Goal: Task Accomplishment & Management: Use online tool/utility

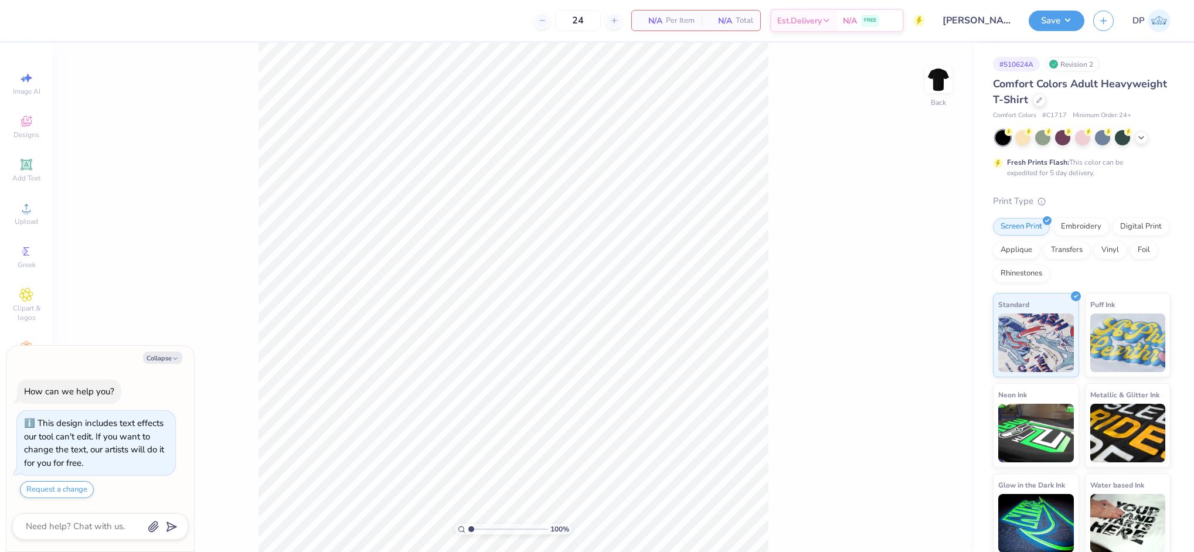
type textarea "x"
click at [25, 205] on icon at bounding box center [26, 208] width 8 height 8
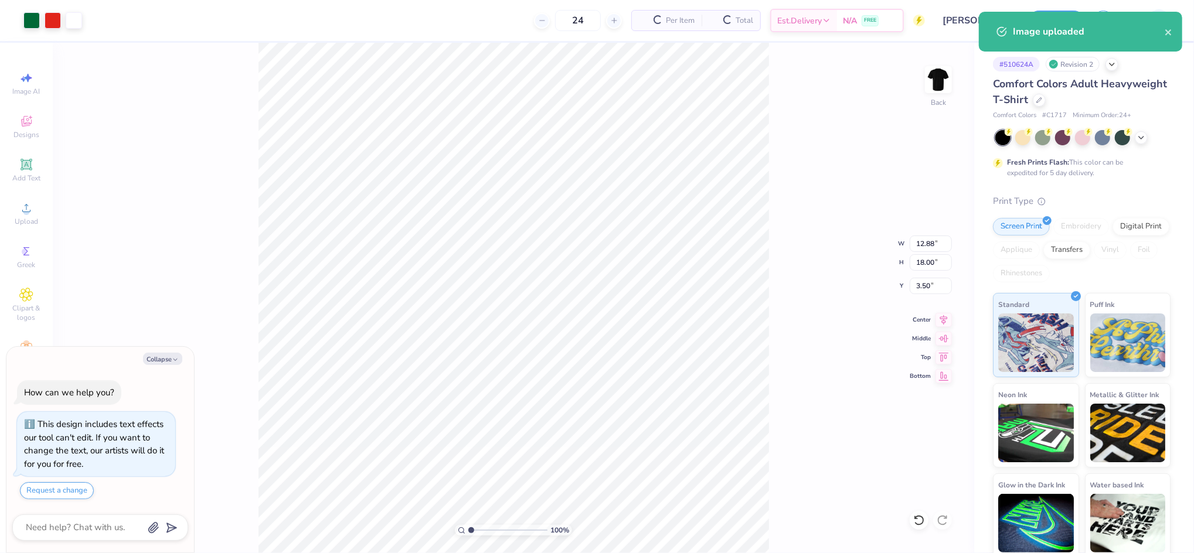
type textarea "x"
click at [933, 265] on input "18.00" at bounding box center [931, 262] width 42 height 16
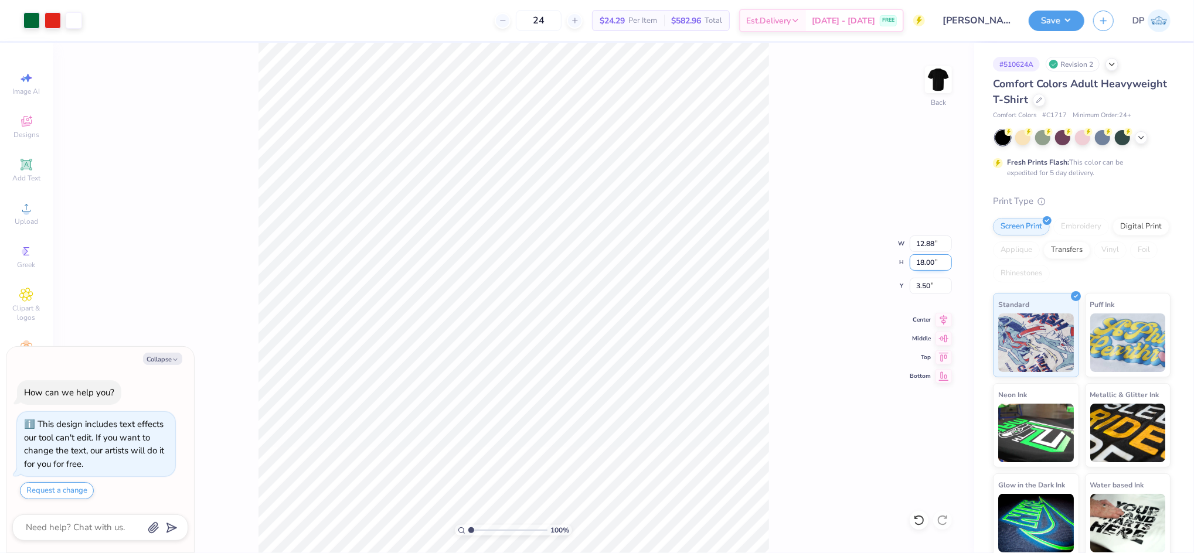
click at [933, 265] on input "18.00" at bounding box center [931, 262] width 42 height 16
type input "13"
type textarea "x"
type input "9.30"
type input "13.00"
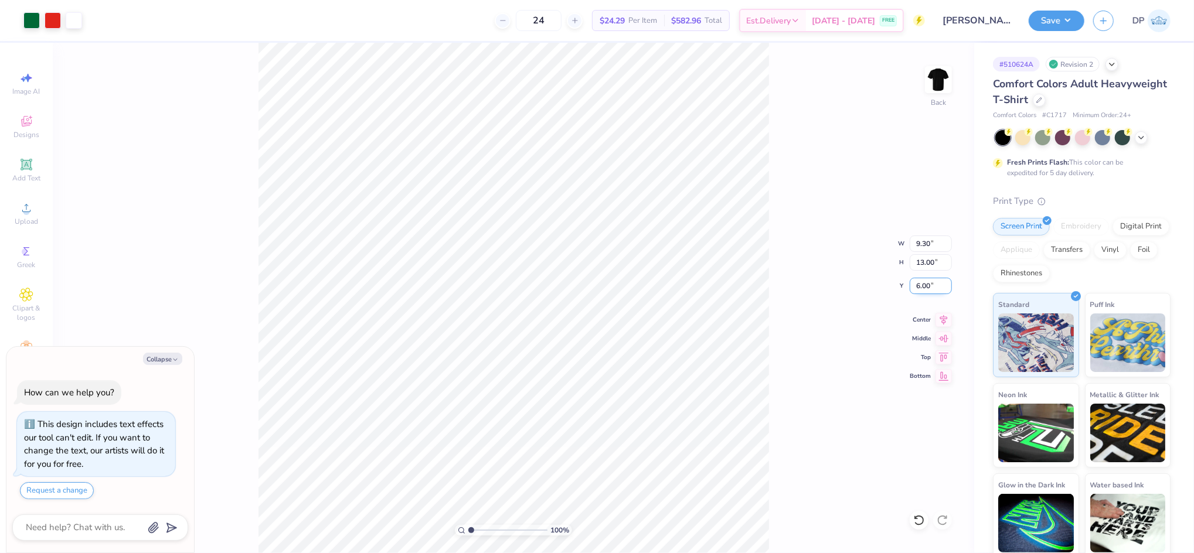
click at [922, 287] on input "6.00" at bounding box center [931, 286] width 42 height 16
type input "2"
type textarea "x"
type input "2.00"
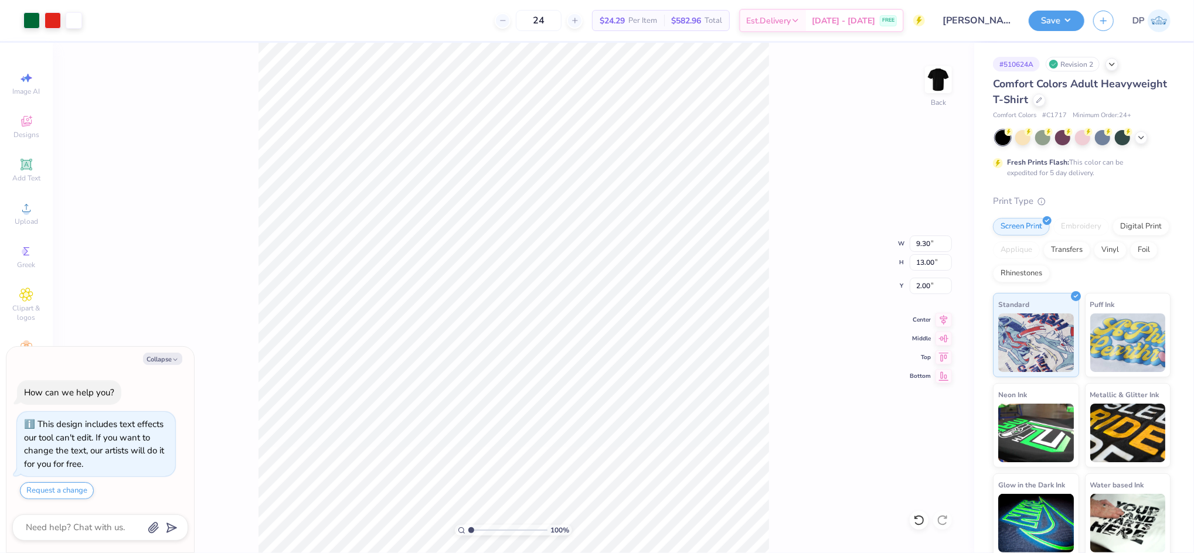
click at [789, 157] on div "100 % Back W 9.30 9.30 " H 13.00 13.00 " Y 2.00 2.00 " Center Middle Top Bottom" at bounding box center [514, 298] width 922 height 511
click at [1057, 26] on button "Save" at bounding box center [1057, 19] width 56 height 21
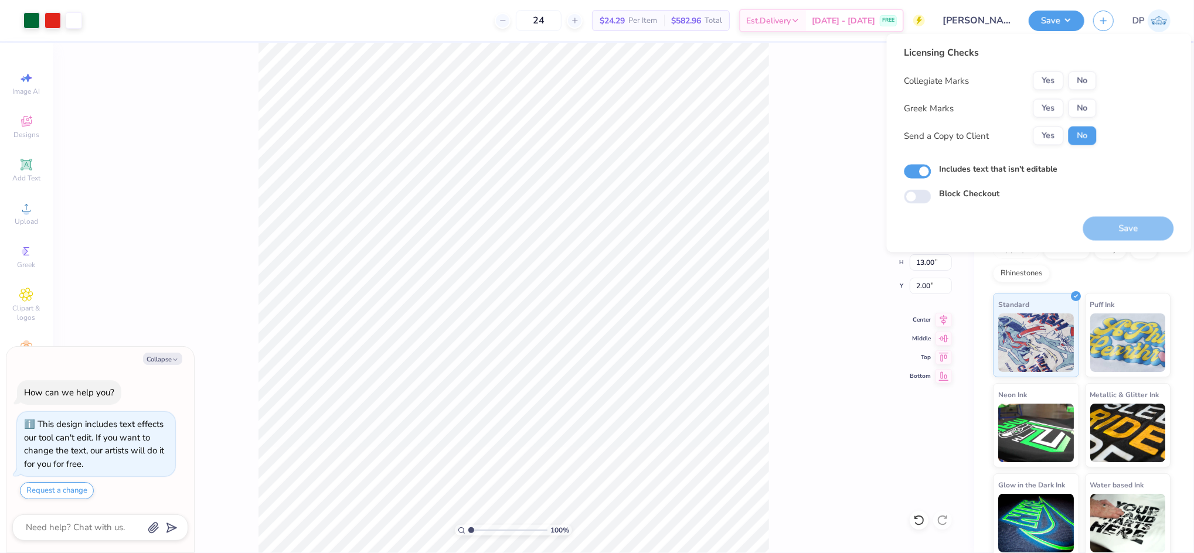
click at [1081, 70] on div "Licensing Checks Collegiate Marks Yes No Greek Marks Yes No Send a Copy to Clie…" at bounding box center [1001, 100] width 192 height 108
click at [1082, 73] on button "No" at bounding box center [1083, 81] width 28 height 19
click at [1079, 108] on button "No" at bounding box center [1083, 108] width 28 height 19
click at [1057, 134] on button "Yes" at bounding box center [1049, 136] width 30 height 19
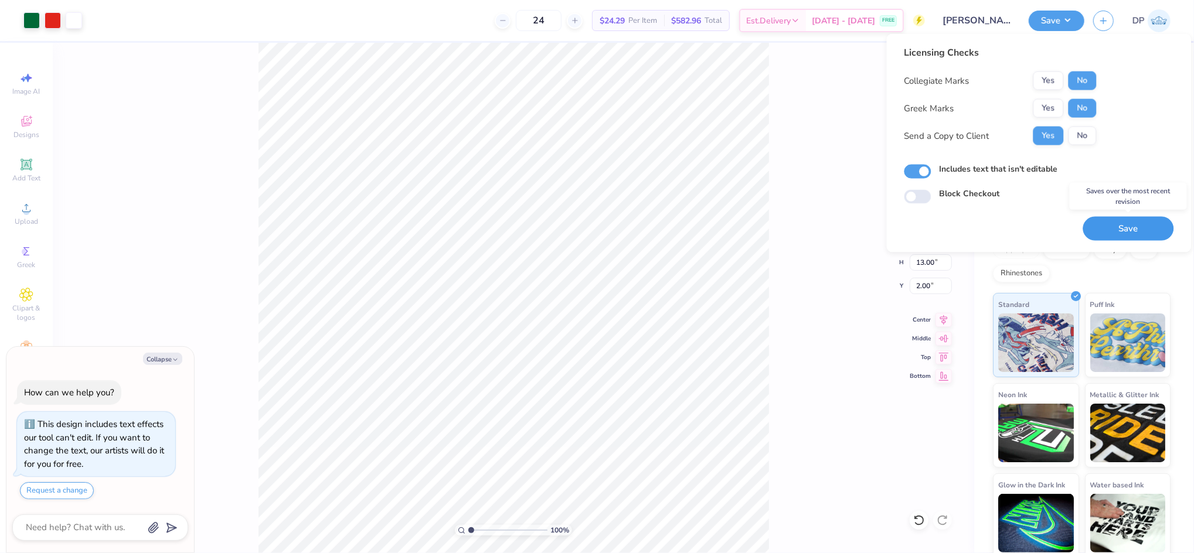
click at [1142, 231] on button "Save" at bounding box center [1129, 229] width 91 height 24
type textarea "x"
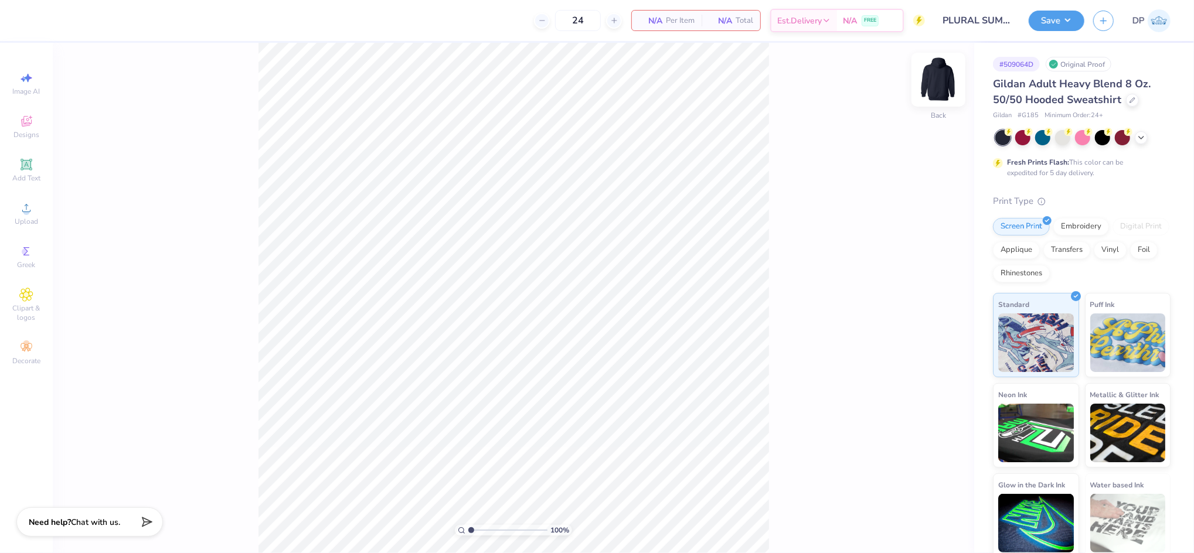
click at [943, 78] on img at bounding box center [938, 79] width 47 height 47
drag, startPoint x: 921, startPoint y: 108, endPoint x: 925, endPoint y: 102, distance: 7.6
click at [921, 108] on div "100 % Front" at bounding box center [514, 298] width 922 height 511
click at [938, 83] on img at bounding box center [938, 79] width 47 height 47
click at [26, 213] on circle at bounding box center [26, 212] width 6 height 6
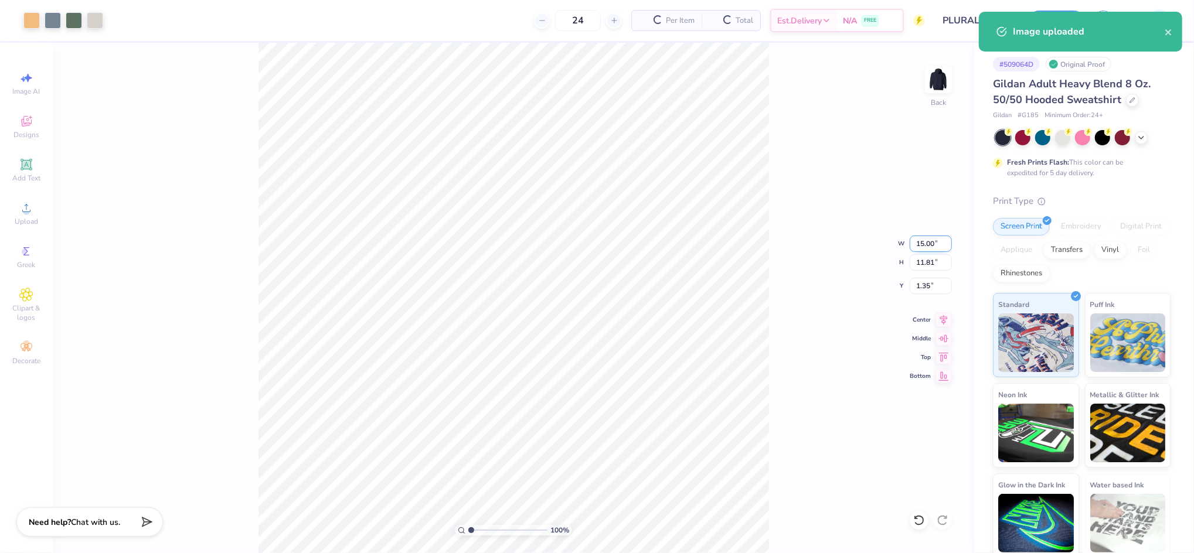
click at [926, 244] on input "15.00" at bounding box center [931, 244] width 42 height 16
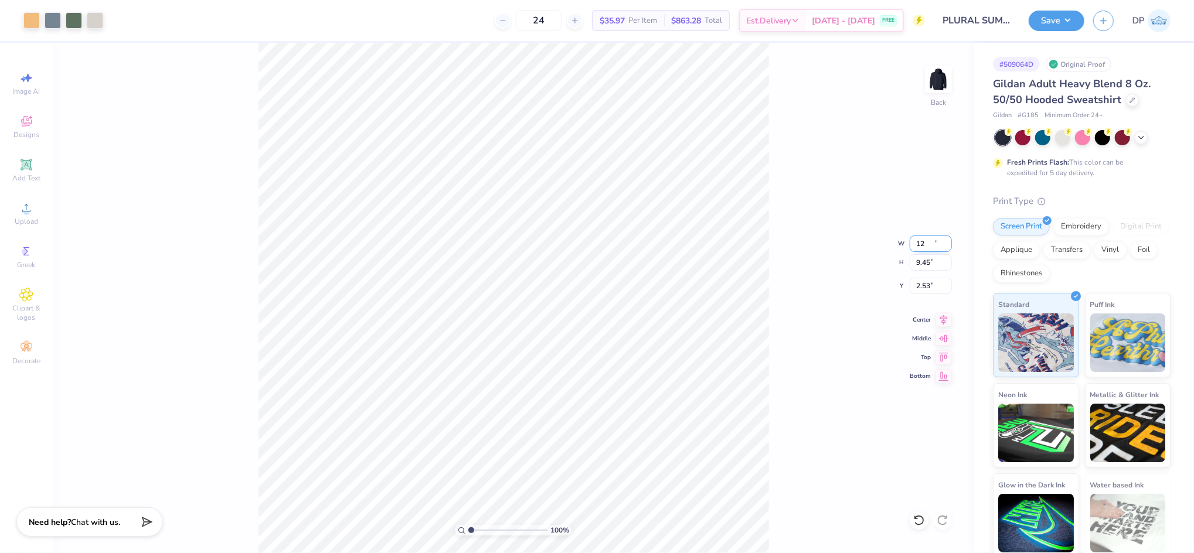
type input "12.00"
type input "9.45"
click at [925, 286] on input "2.53" at bounding box center [931, 286] width 42 height 16
click at [925, 286] on input "3.00" at bounding box center [931, 286] width 42 height 16
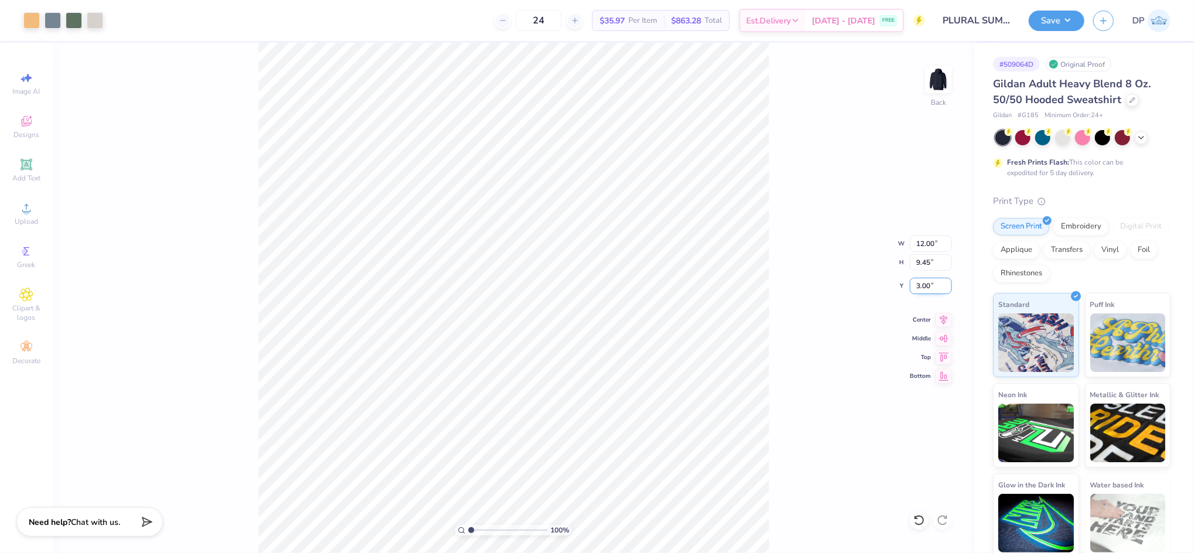
click at [925, 286] on input "3.00" at bounding box center [931, 286] width 42 height 16
type input "2.04"
click at [918, 237] on input "12.00" at bounding box center [931, 244] width 42 height 16
type input "11.00"
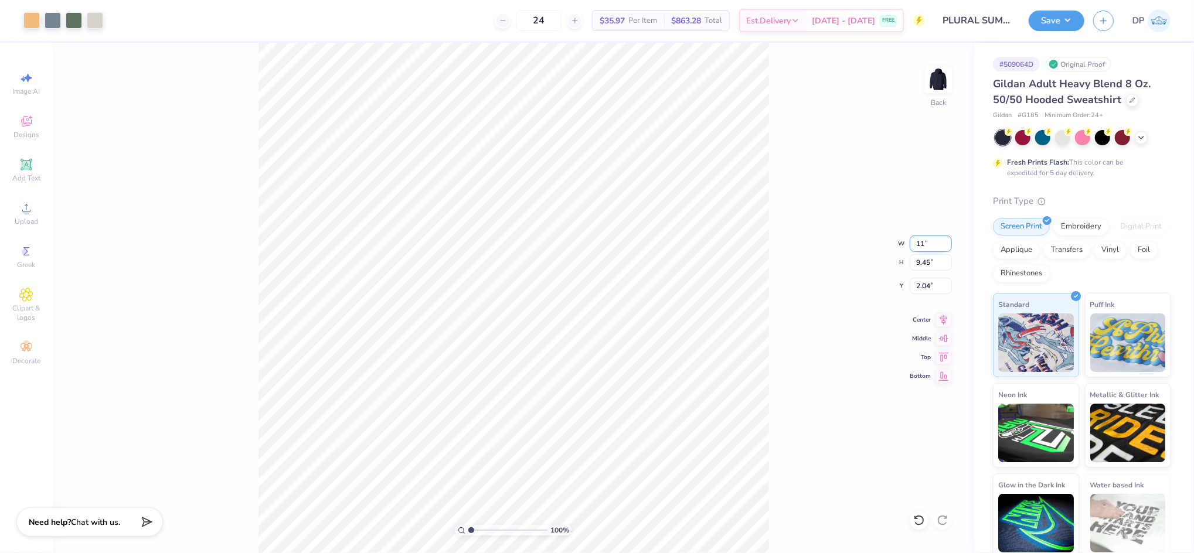
type input "8.66"
click at [924, 288] on input "2.44" at bounding box center [931, 286] width 42 height 16
click at [924, 288] on input "3.00" at bounding box center [931, 286] width 42 height 16
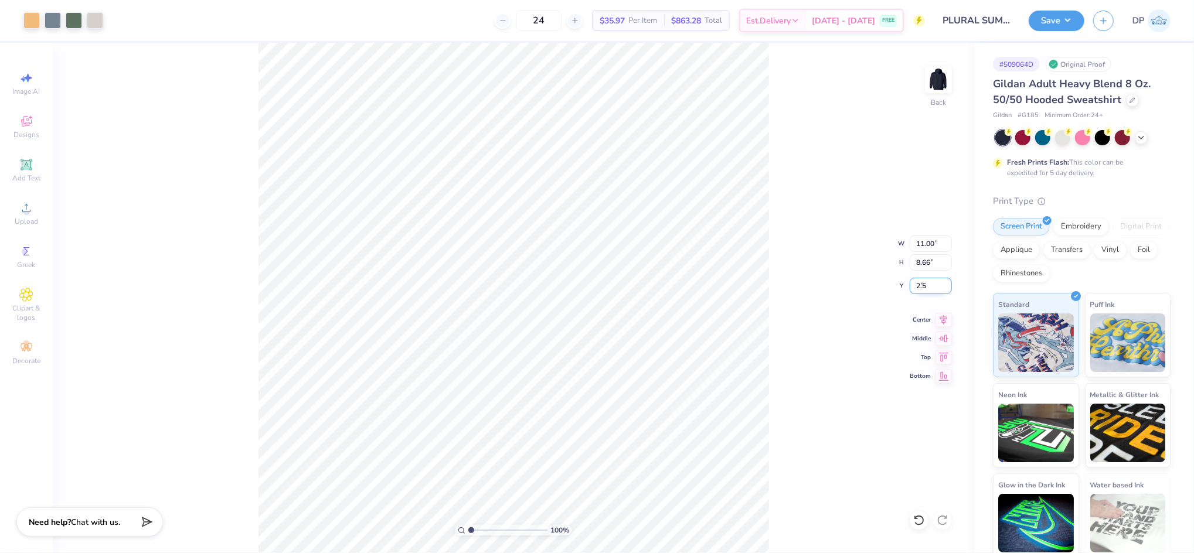
type input "2.50"
type input "2.54"
drag, startPoint x: 479, startPoint y: 527, endPoint x: 471, endPoint y: 529, distance: 7.8
type input "1.01"
click at [471, 529] on input "range" at bounding box center [507, 530] width 79 height 11
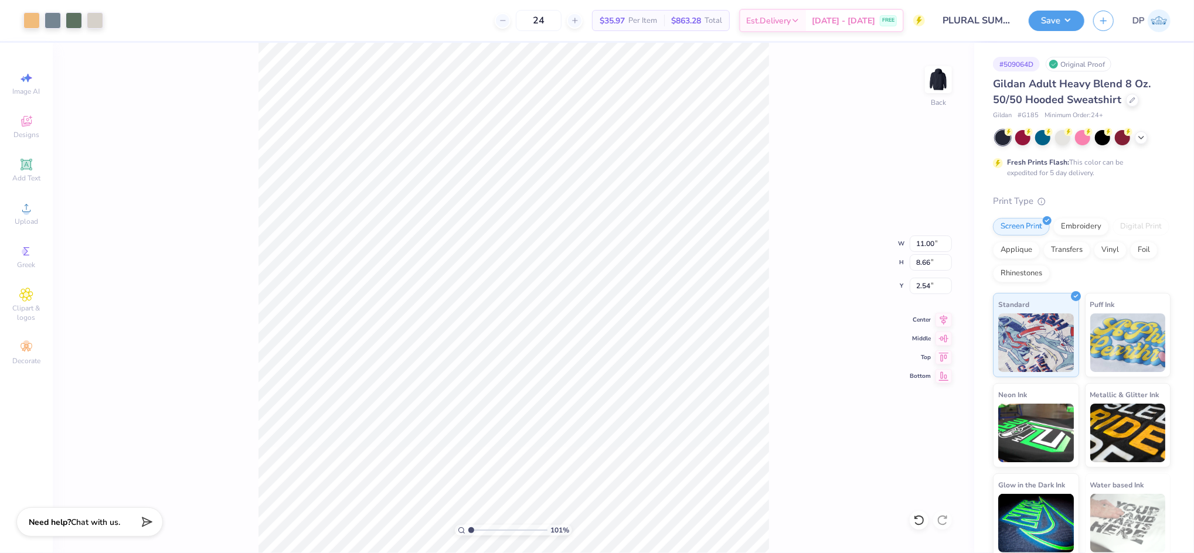
type input "2.50"
drag, startPoint x: 476, startPoint y: 526, endPoint x: 469, endPoint y: 532, distance: 9.2
click at [469, 532] on input "range" at bounding box center [507, 530] width 79 height 11
type input "2.52"
click at [483, 529] on input "range" at bounding box center [507, 530] width 79 height 11
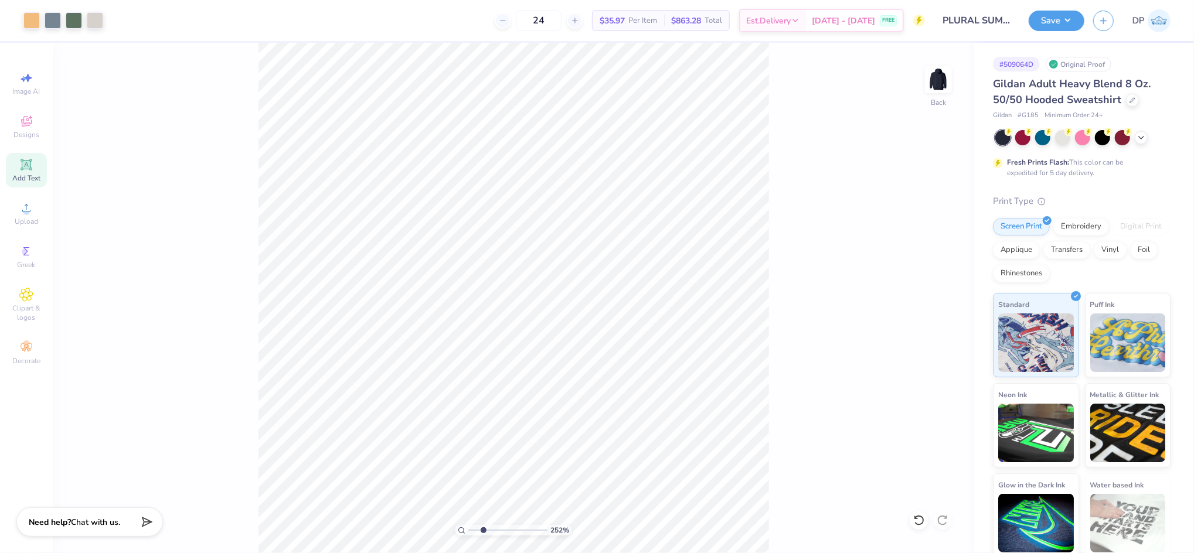
click at [28, 176] on span "Add Text" at bounding box center [26, 178] width 28 height 9
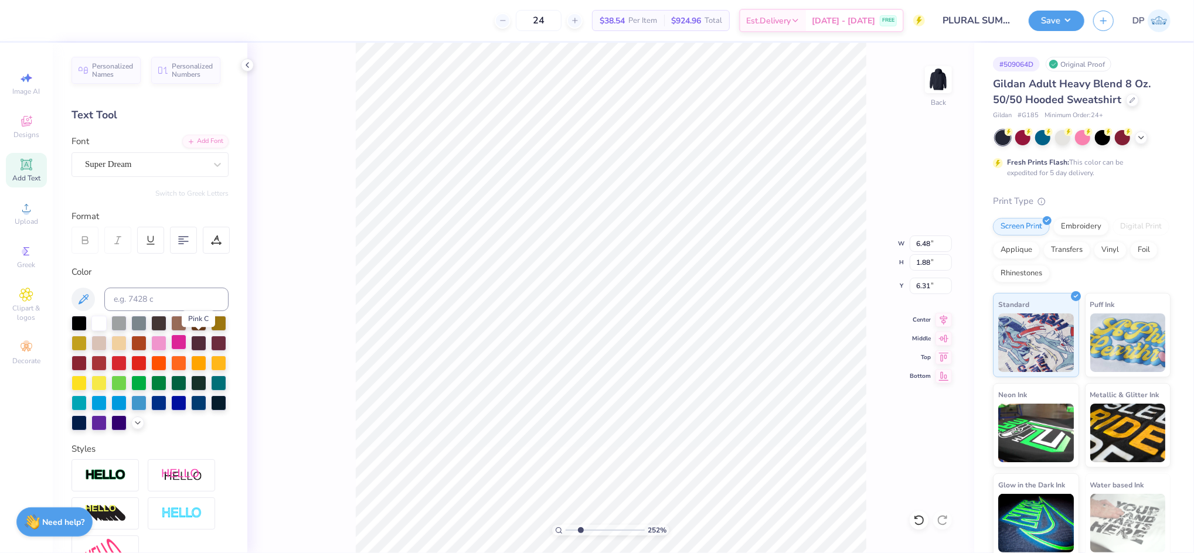
click at [186, 340] on div at bounding box center [178, 342] width 15 height 15
type input "2.39"
type input "0.69"
type input "11.90"
type textarea "TEAM SUMMIT 2025"
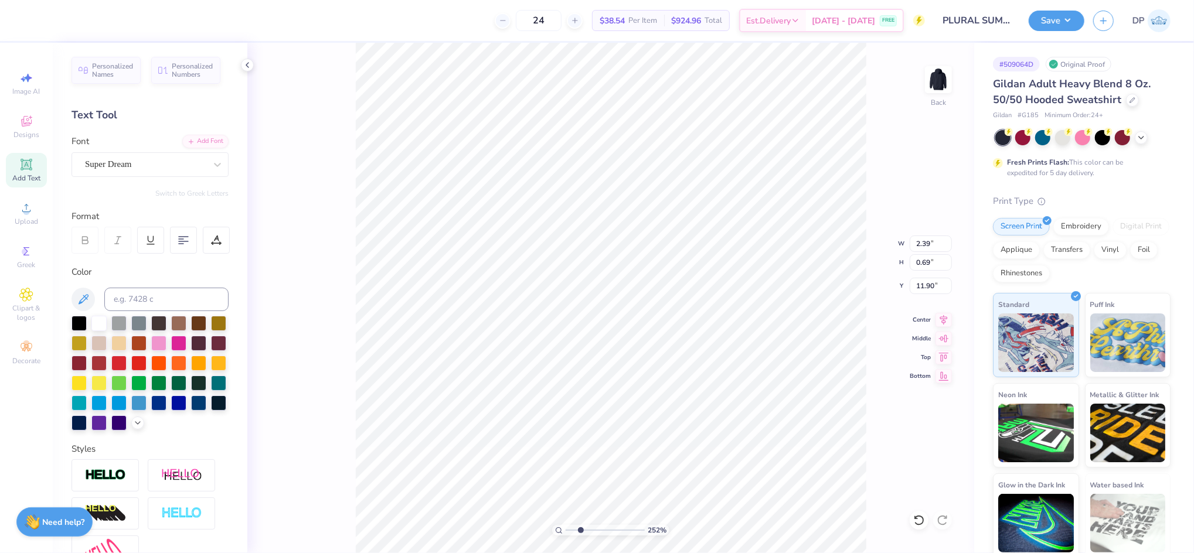
scroll to position [13, 5]
type input "11.99"
type input "5.14"
type input "0.41"
type input "11.76"
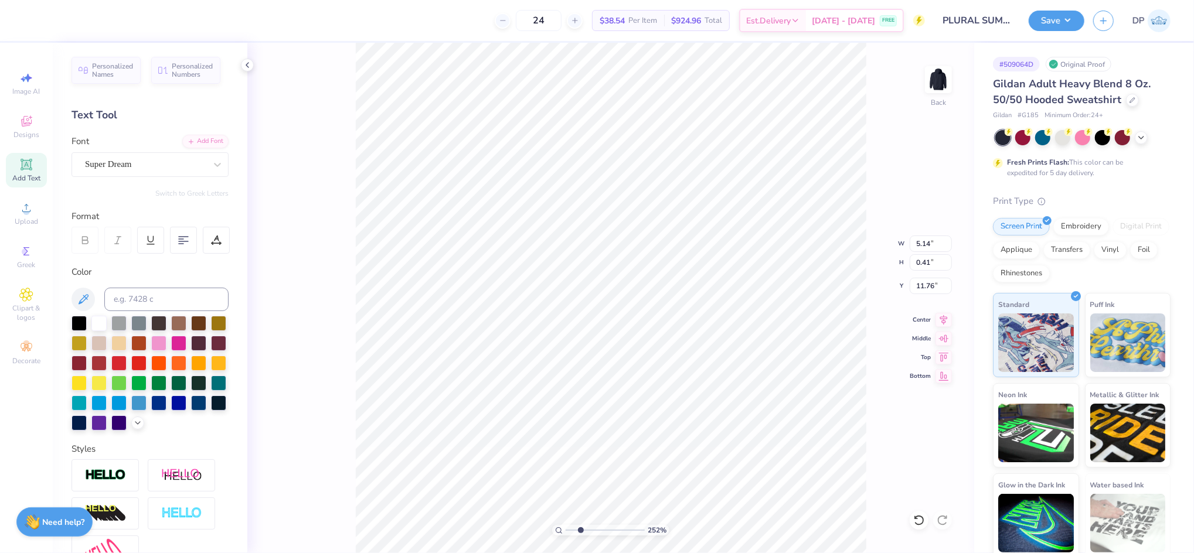
type input "7.49"
type input "0.60"
type input "11.63"
click at [209, 135] on div "Add Font" at bounding box center [205, 140] width 46 height 13
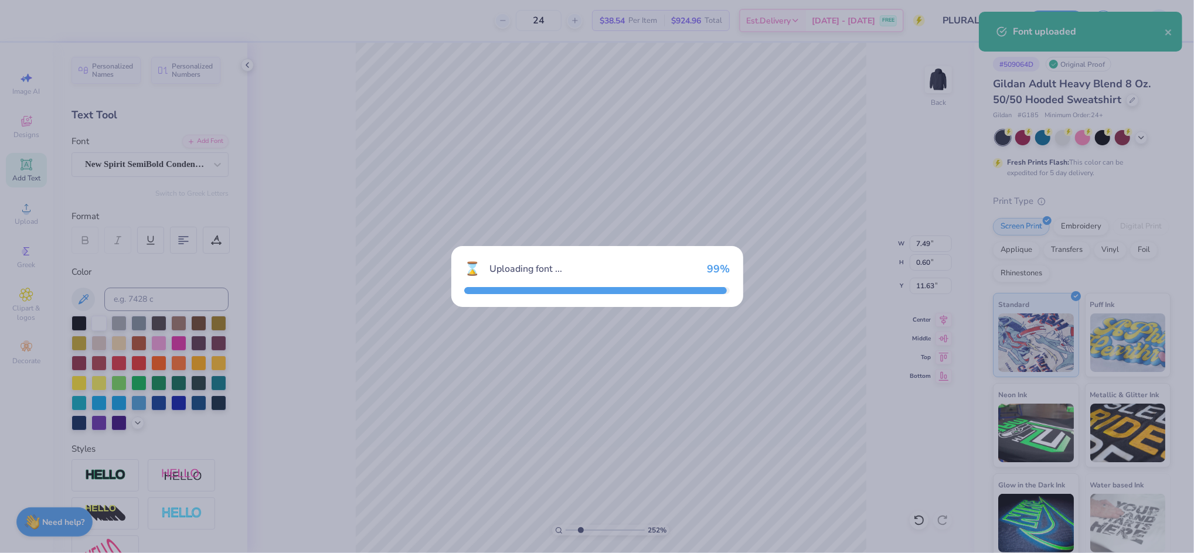
type input "6.44"
type input "0.64"
type input "11.61"
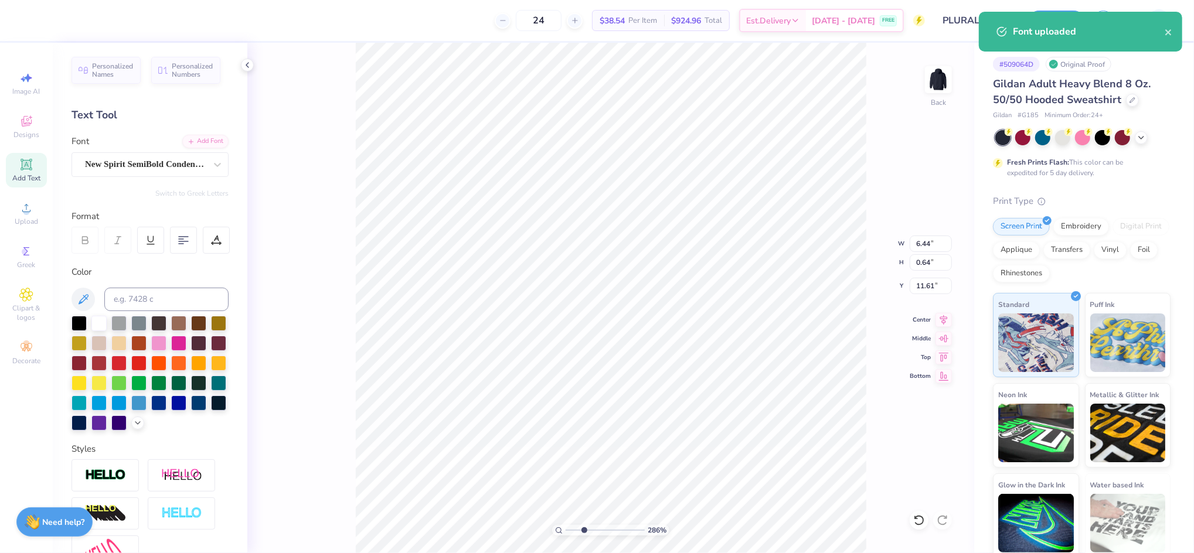
type input "2.94"
click at [584, 535] on input "range" at bounding box center [605, 530] width 79 height 11
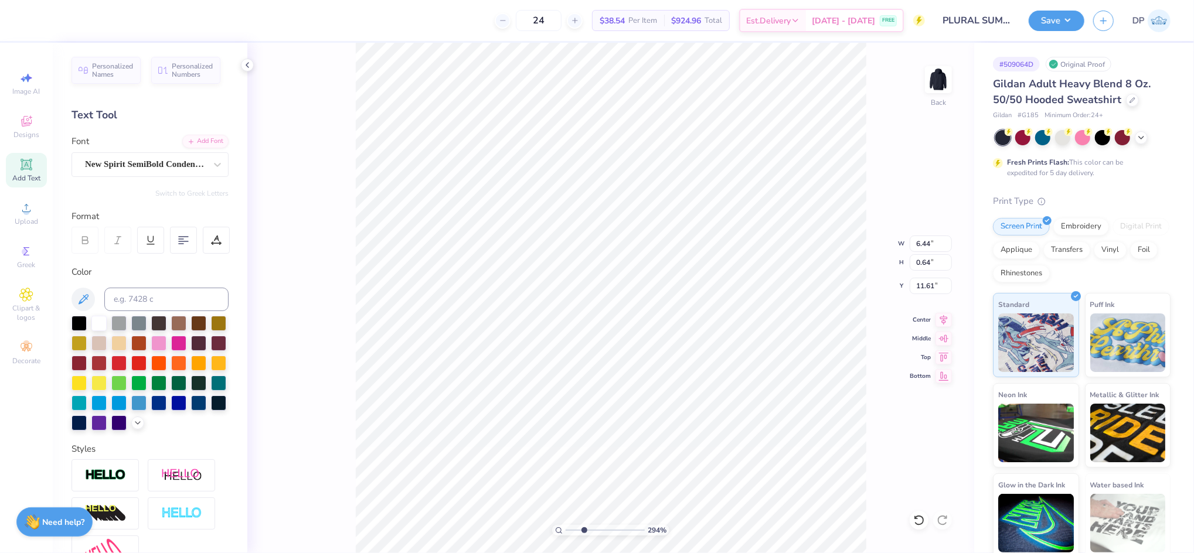
type input "10.52"
type input "6.86"
type input "0.68"
type input "10.48"
drag, startPoint x: 578, startPoint y: 531, endPoint x: 572, endPoint y: 536, distance: 8.3
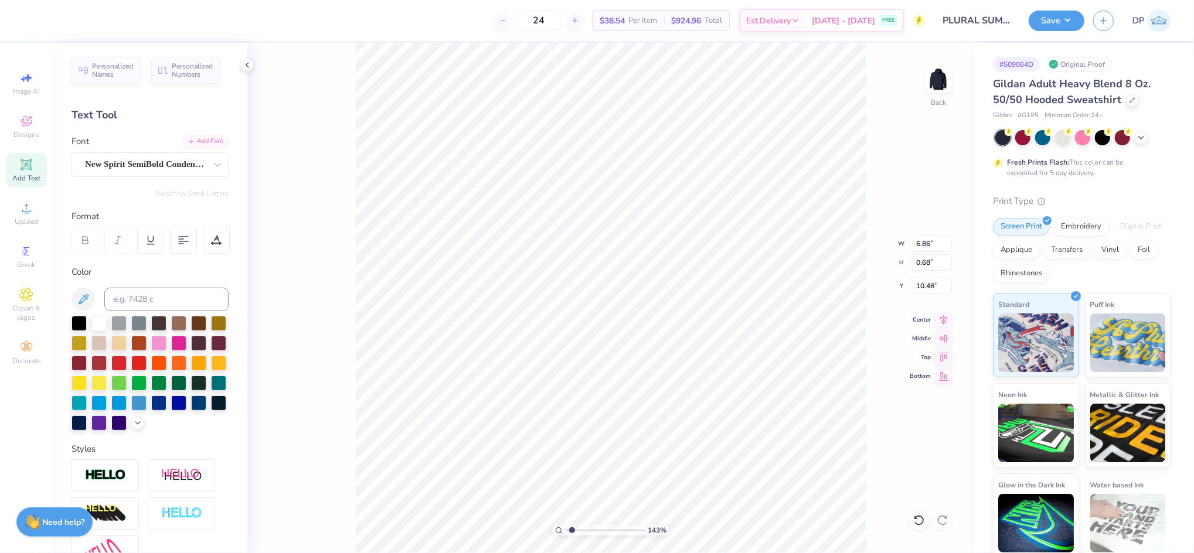
type input "1.43"
click at [572, 536] on input "range" at bounding box center [605, 530] width 79 height 11
click at [622, 444] on li "Ungroup" at bounding box center [633, 447] width 92 height 23
type input "4.58"
click at [714, 420] on li "Group" at bounding box center [728, 424] width 92 height 23
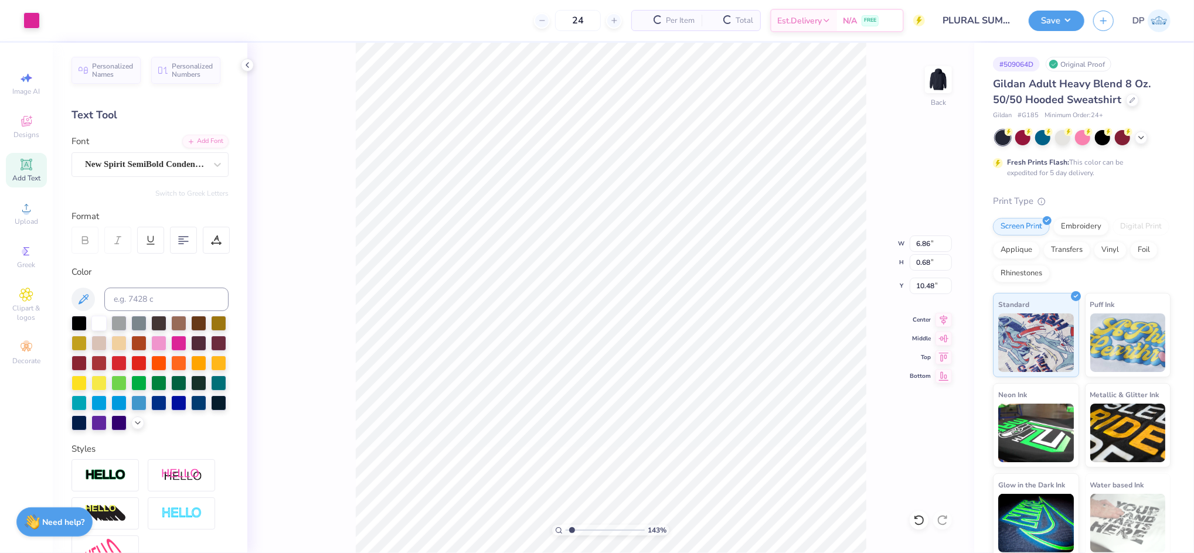
type input "6.86"
type input "0.68"
type input "10.48"
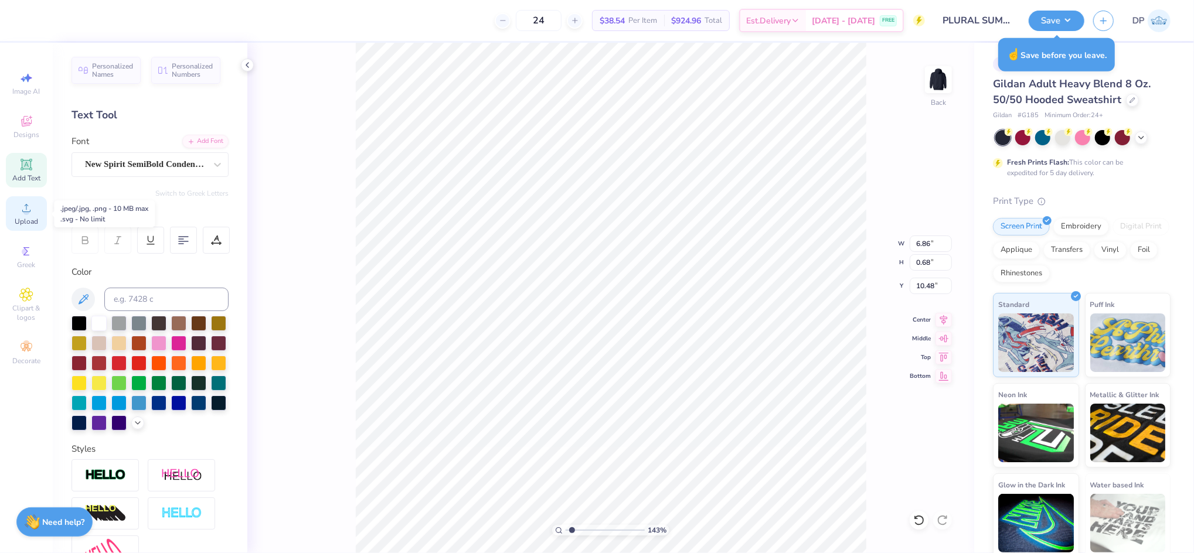
click at [29, 214] on icon at bounding box center [26, 208] width 14 height 14
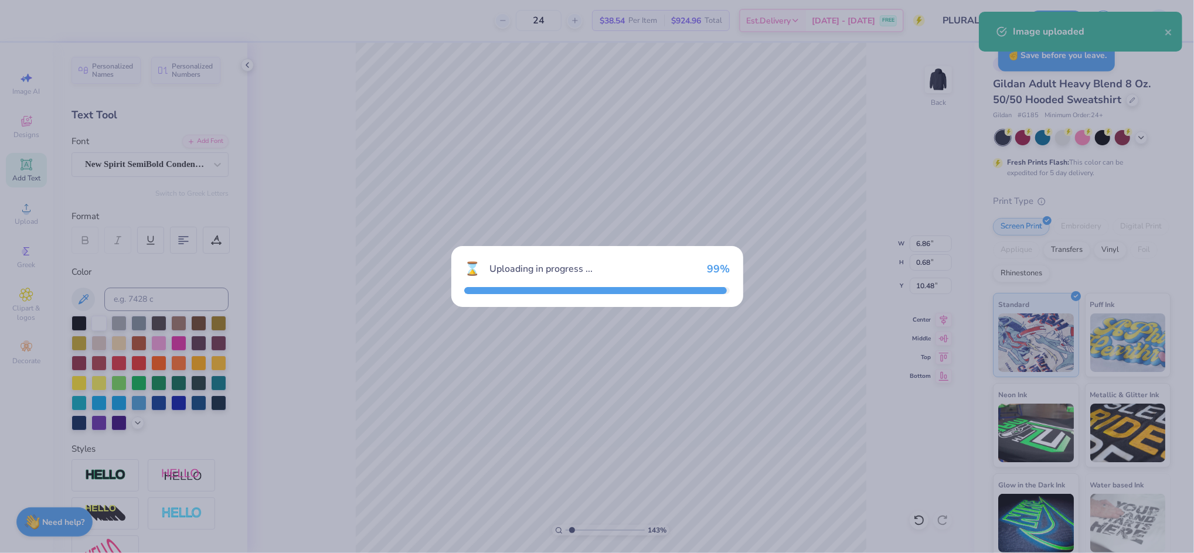
type input "15.00"
type input "10.60"
type input "1.95"
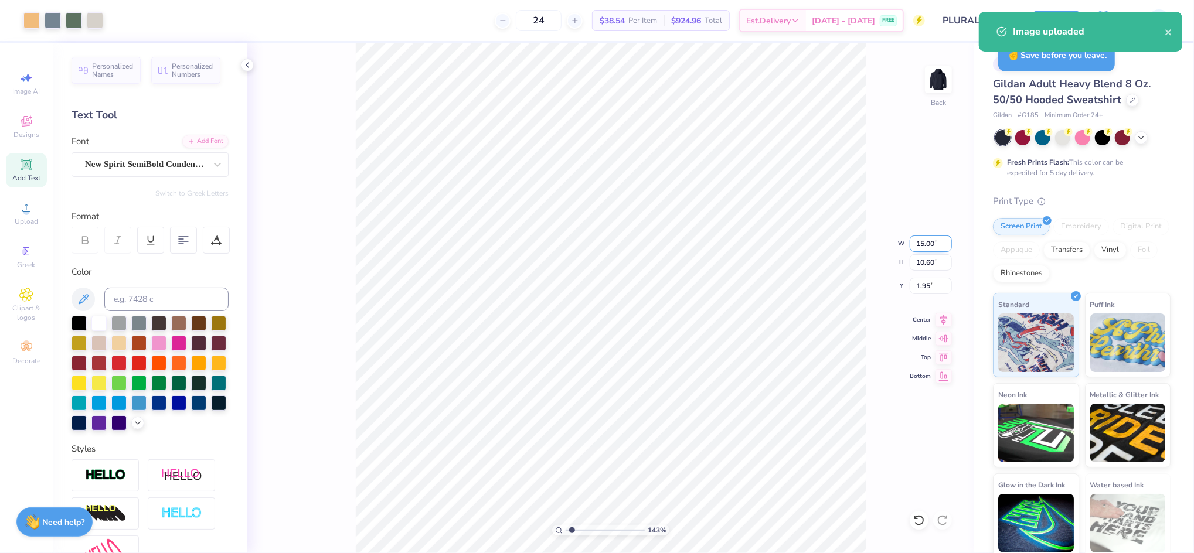
click at [929, 242] on input "15.00" at bounding box center [931, 244] width 42 height 16
type input "11.00"
type input "7.77"
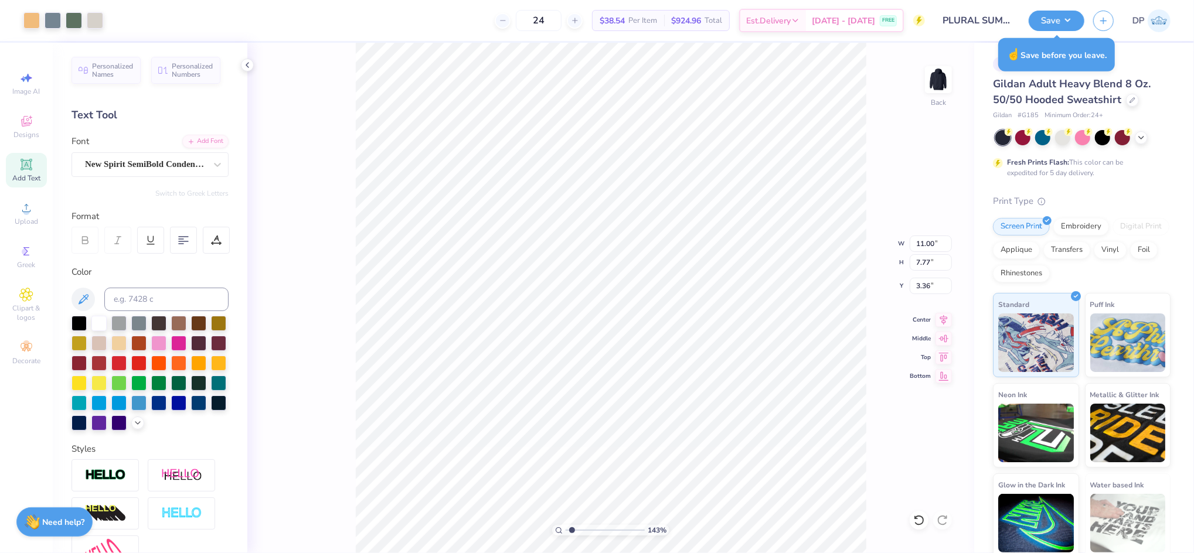
type input "2.50"
click at [133, 289] on input at bounding box center [166, 299] width 124 height 23
type input "warm gray 1"
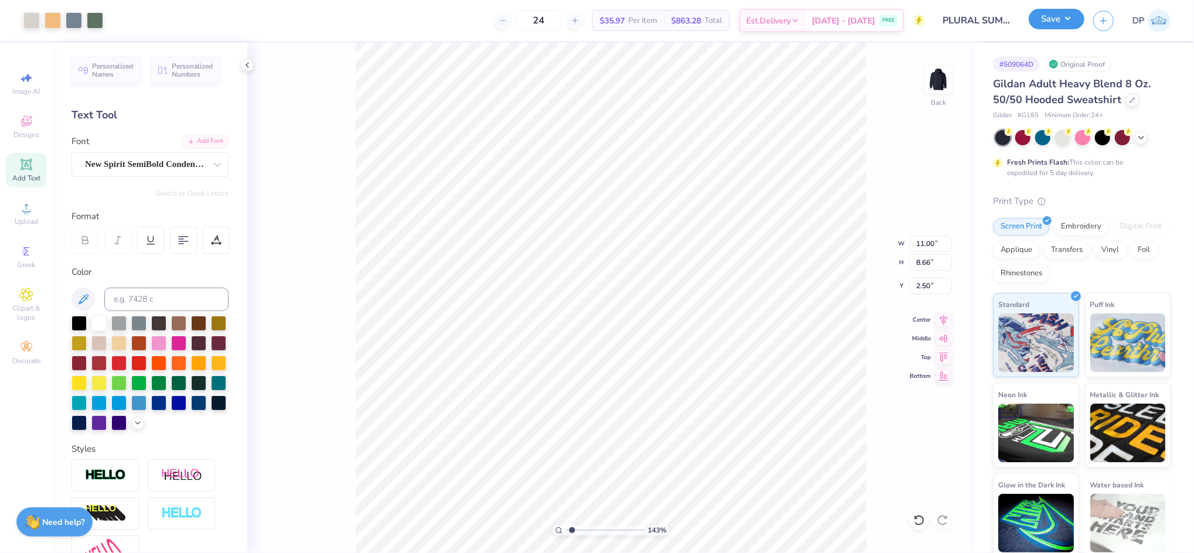
click at [1052, 23] on button "Save" at bounding box center [1057, 19] width 56 height 21
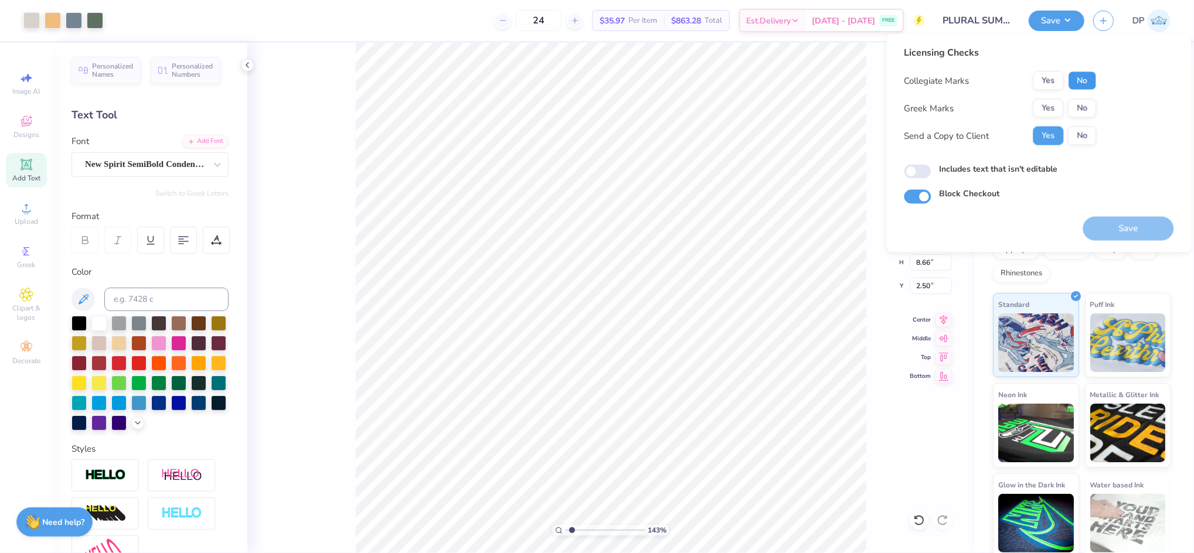
click at [1088, 80] on button "No" at bounding box center [1083, 81] width 28 height 19
click at [1088, 105] on button "No" at bounding box center [1083, 108] width 28 height 19
click at [1017, 168] on label "Includes text that isn't editable" at bounding box center [999, 169] width 118 height 12
click at [932, 168] on input "Includes text that isn't editable" at bounding box center [918, 172] width 27 height 14
checkbox input "true"
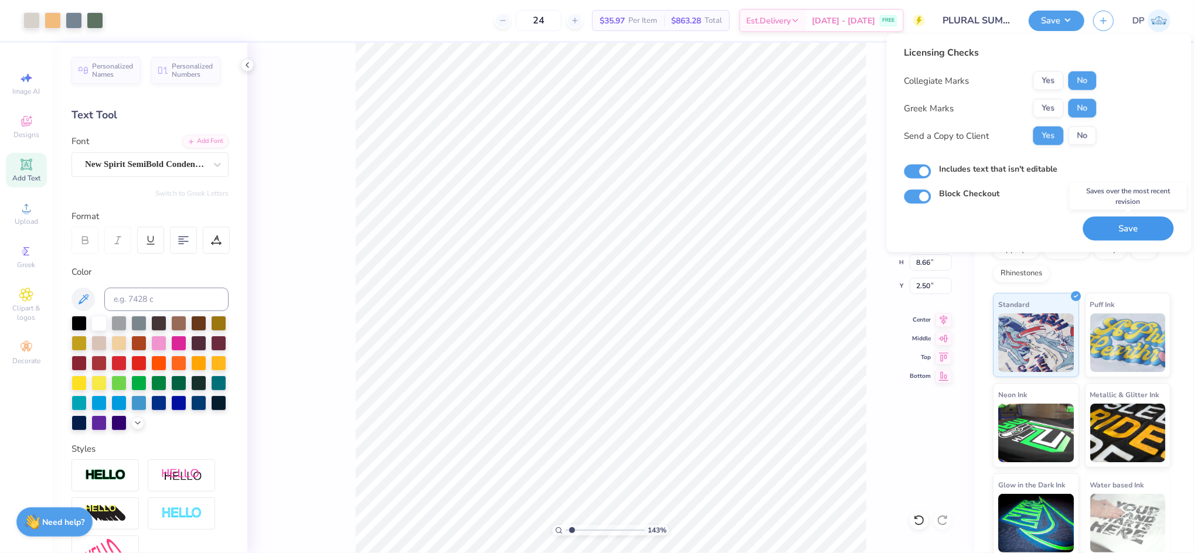
click at [1135, 235] on button "Save" at bounding box center [1129, 229] width 91 height 24
